Goal: Navigation & Orientation: Find specific page/section

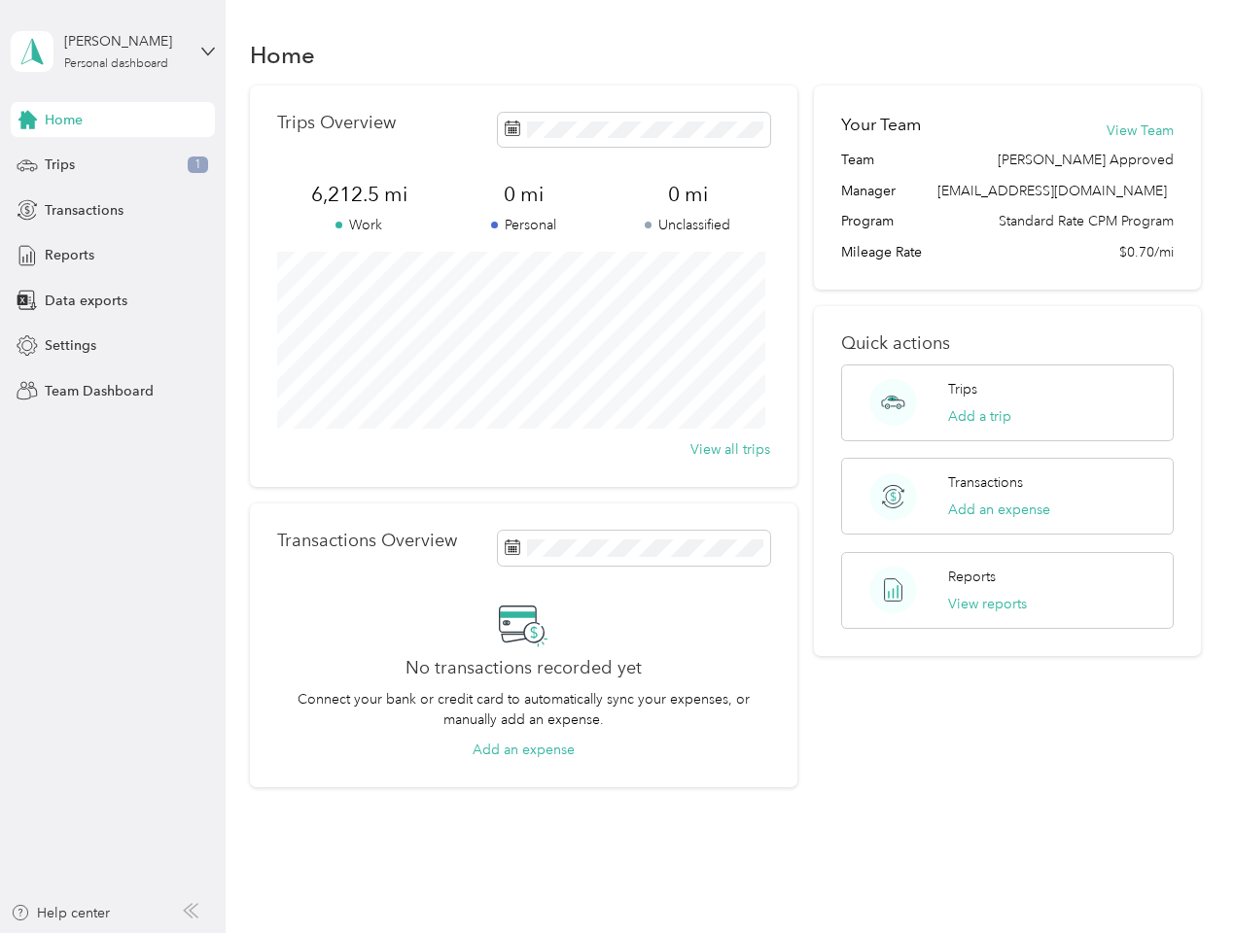
click at [616, 467] on div "Trips Overview 6,212.5 mi Work 0 mi Personal 0 mi Unclassified View all trips" at bounding box center [523, 286] width 547 height 401
click at [113, 52] on div "[PERSON_NAME]" at bounding box center [125, 41] width 122 height 20
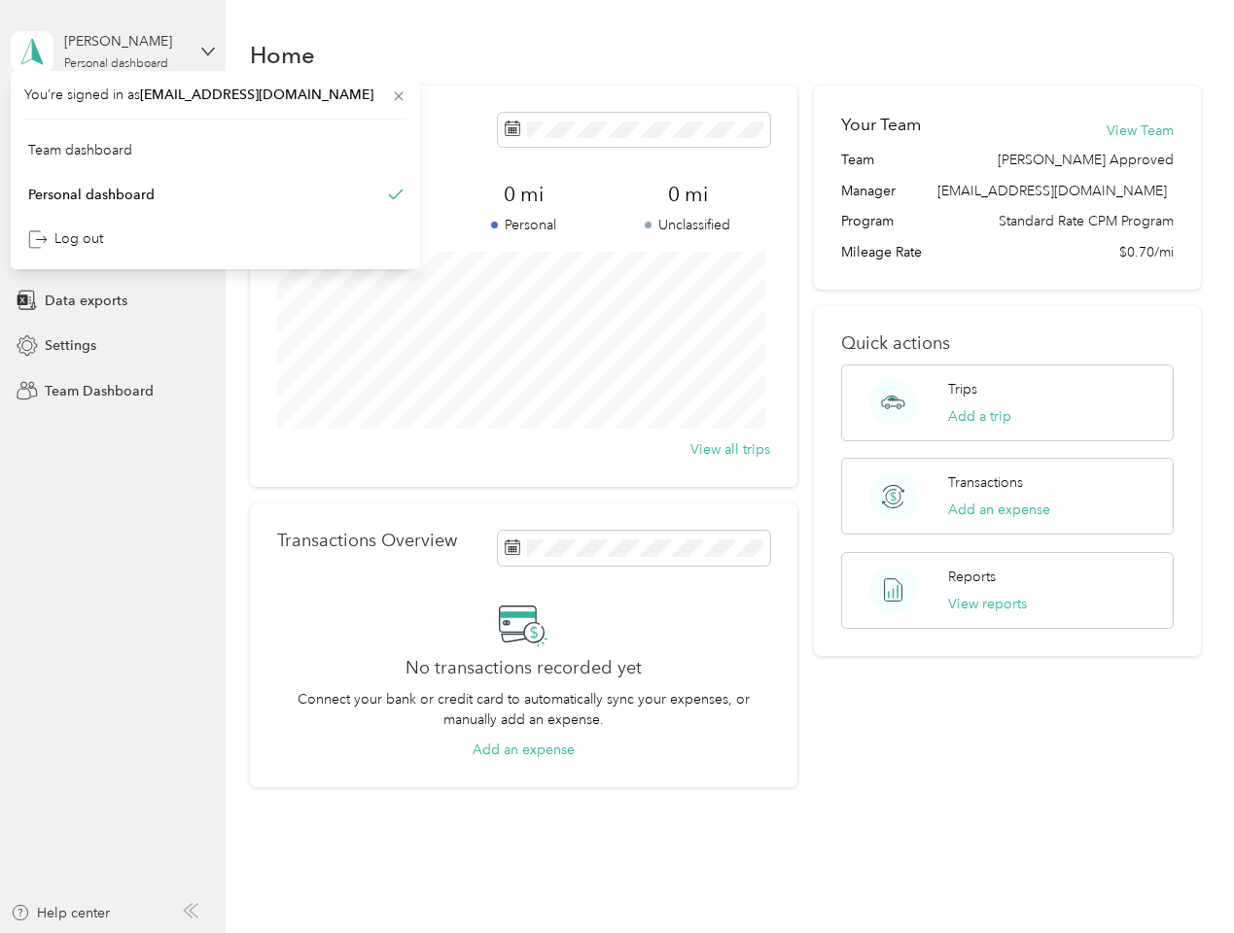
click at [113, 120] on div "You’re signed in as [EMAIL_ADDRESS][DOMAIN_NAME] Team dashboard Personal dashbo…" at bounding box center [215, 170] width 409 height 198
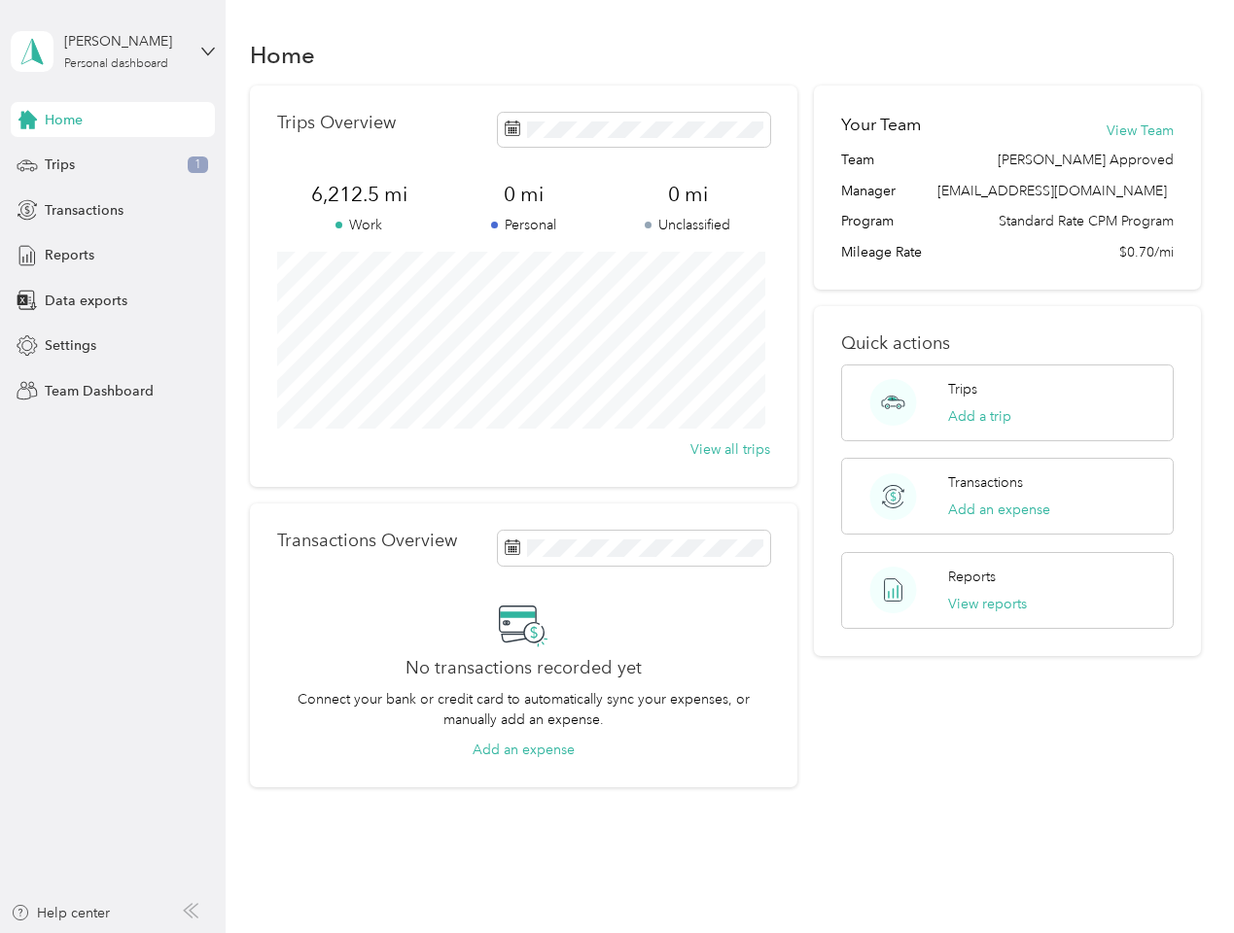
click at [113, 165] on div "Trips 1" at bounding box center [113, 165] width 204 height 35
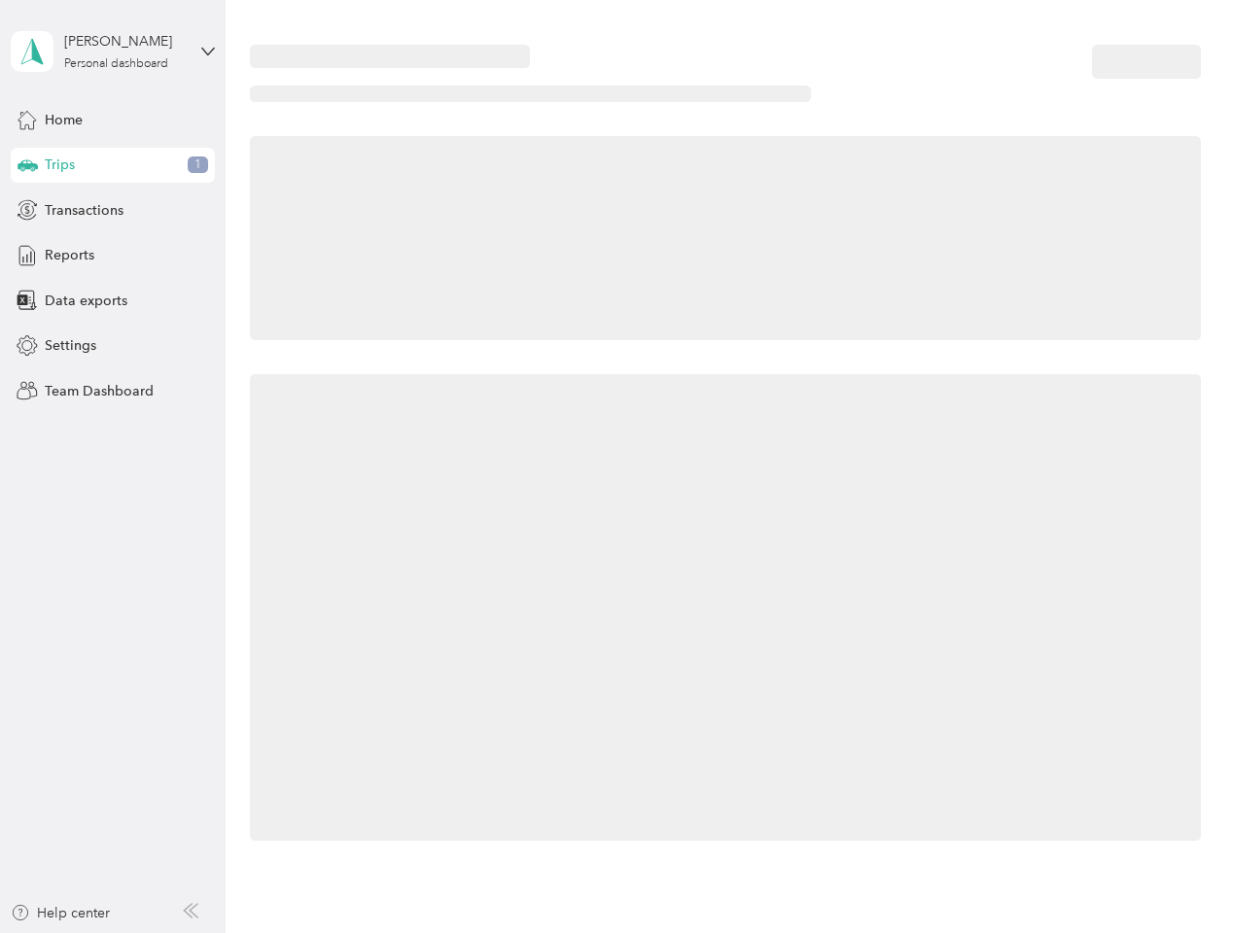
click at [27, 165] on icon at bounding box center [27, 164] width 20 height 10
click at [113, 210] on span "Transactions" at bounding box center [84, 210] width 79 height 20
click at [27, 210] on icon at bounding box center [27, 209] width 21 height 21
click at [113, 256] on div "Reports" at bounding box center [113, 255] width 204 height 35
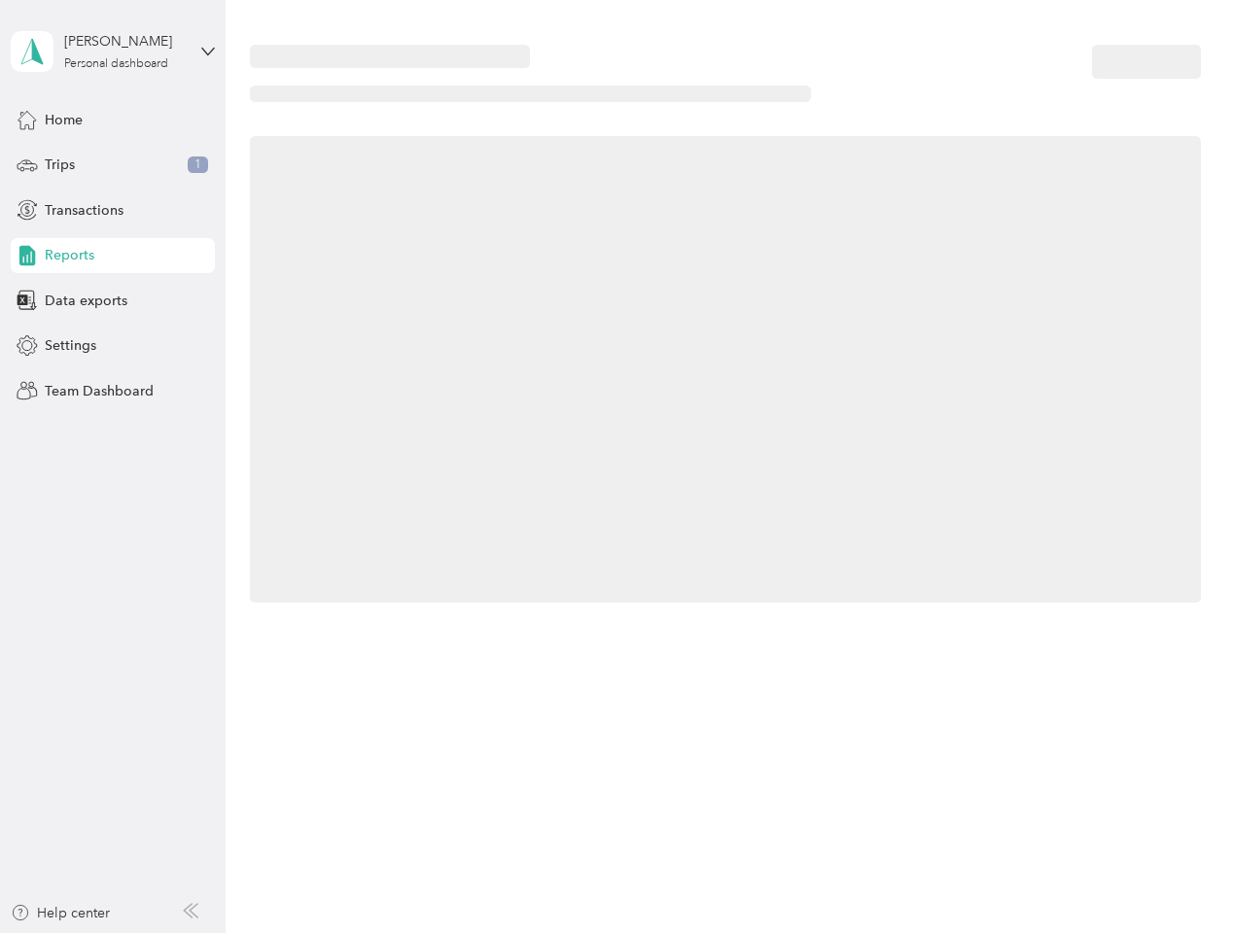
click at [27, 256] on icon at bounding box center [27, 255] width 21 height 21
